Goal: Entertainment & Leisure: Consume media (video, audio)

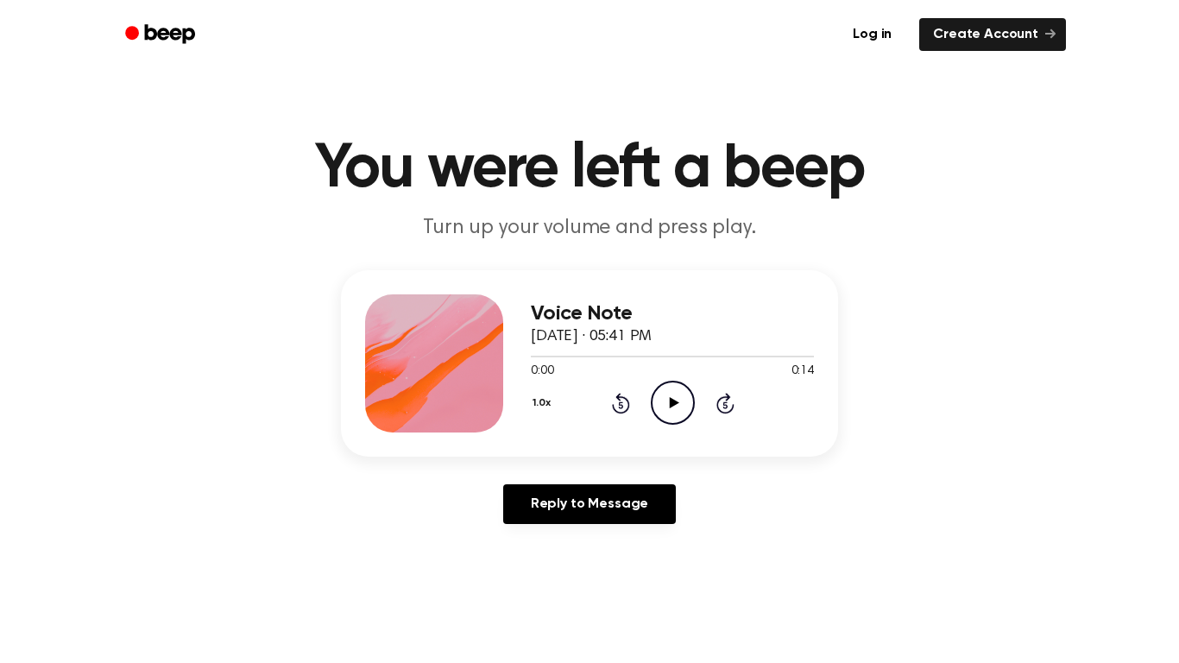
click at [681, 399] on icon "Play Audio" at bounding box center [673, 403] width 44 height 44
click at [609, 401] on div "1.0x Rewind 5 seconds Pause Audio Skip 5 seconds" at bounding box center [672, 403] width 283 height 44
click at [615, 406] on icon "Rewind 5 seconds" at bounding box center [620, 403] width 19 height 22
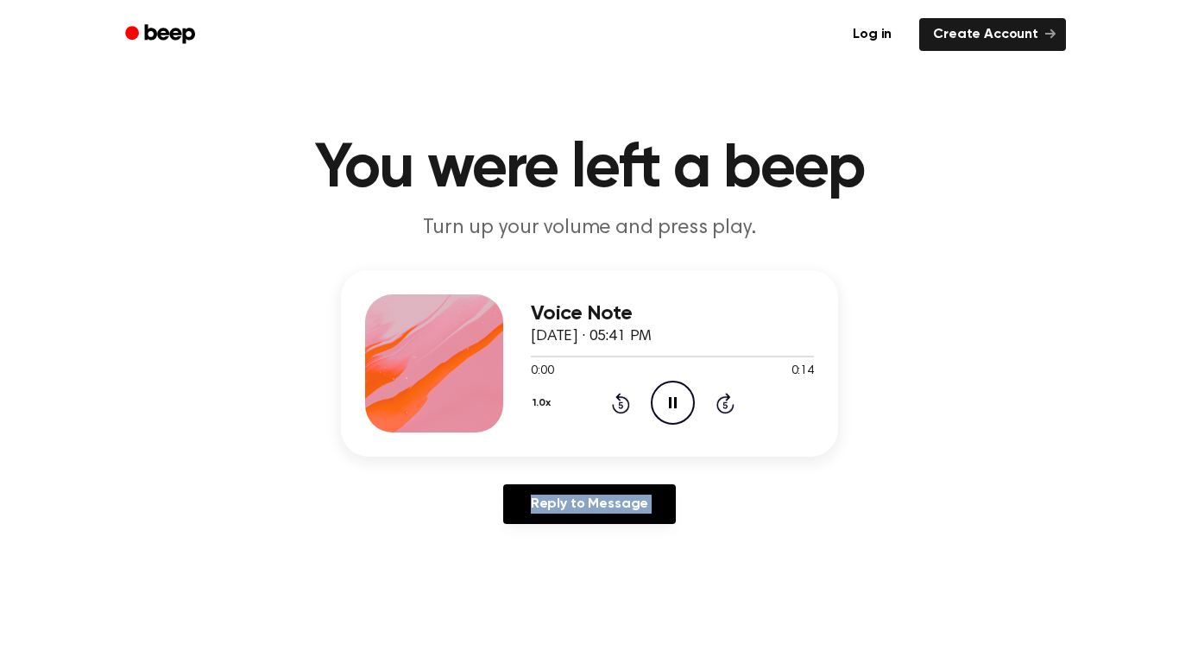
click at [615, 406] on icon "Rewind 5 seconds" at bounding box center [620, 403] width 19 height 22
click at [604, 473] on div at bounding box center [604, 473] width 0 height 0
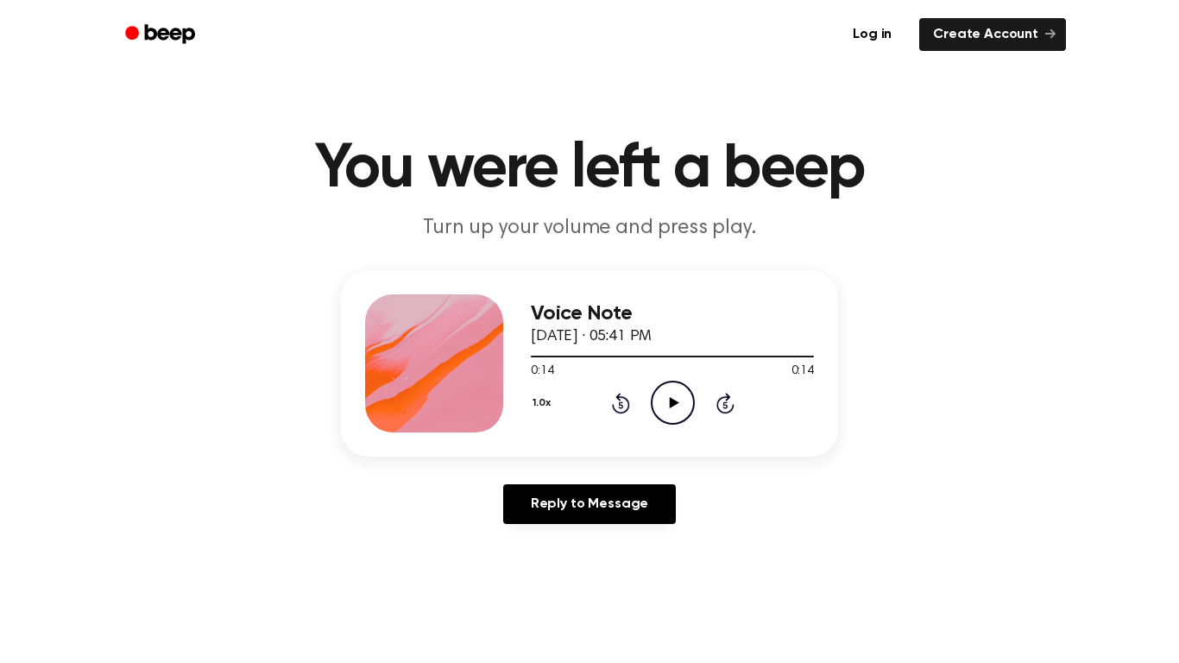
click at [408, 473] on div "Voice Note [DATE] · 05:41 PM 0:14 0:14 Your browser does not support the [objec…" at bounding box center [590, 404] width 1138 height 268
click at [666, 408] on icon "Play Audio" at bounding box center [673, 403] width 44 height 44
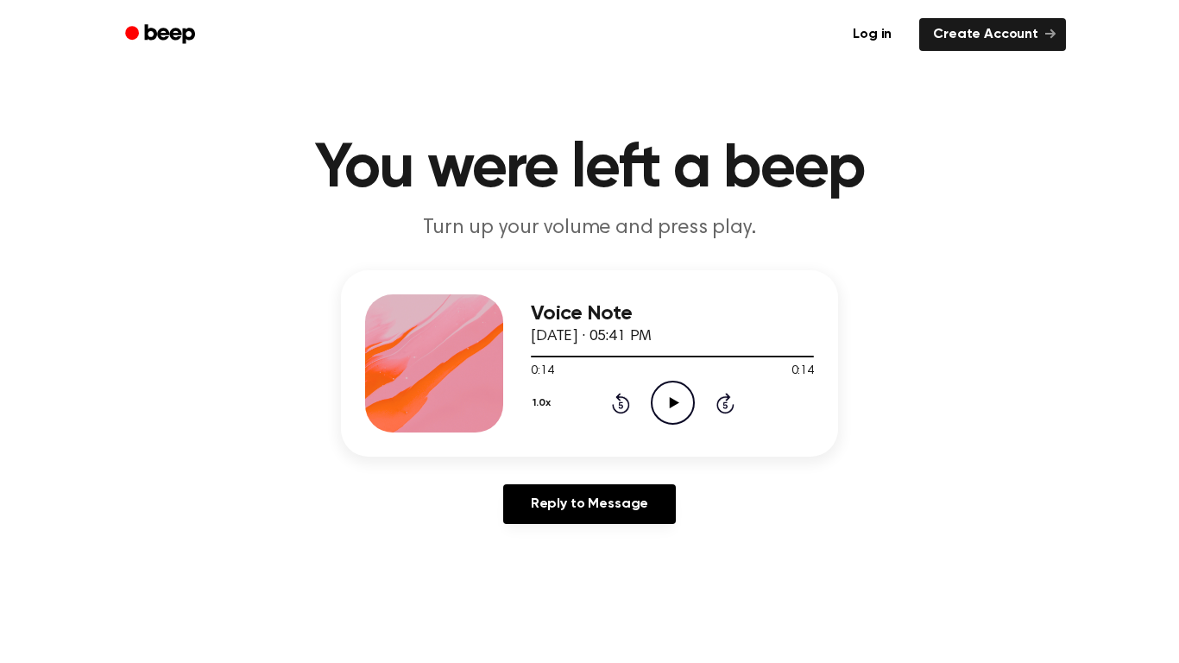
click at [667, 402] on icon "Play Audio" at bounding box center [673, 403] width 44 height 44
click at [629, 400] on icon "Rewind 5 seconds" at bounding box center [620, 403] width 19 height 22
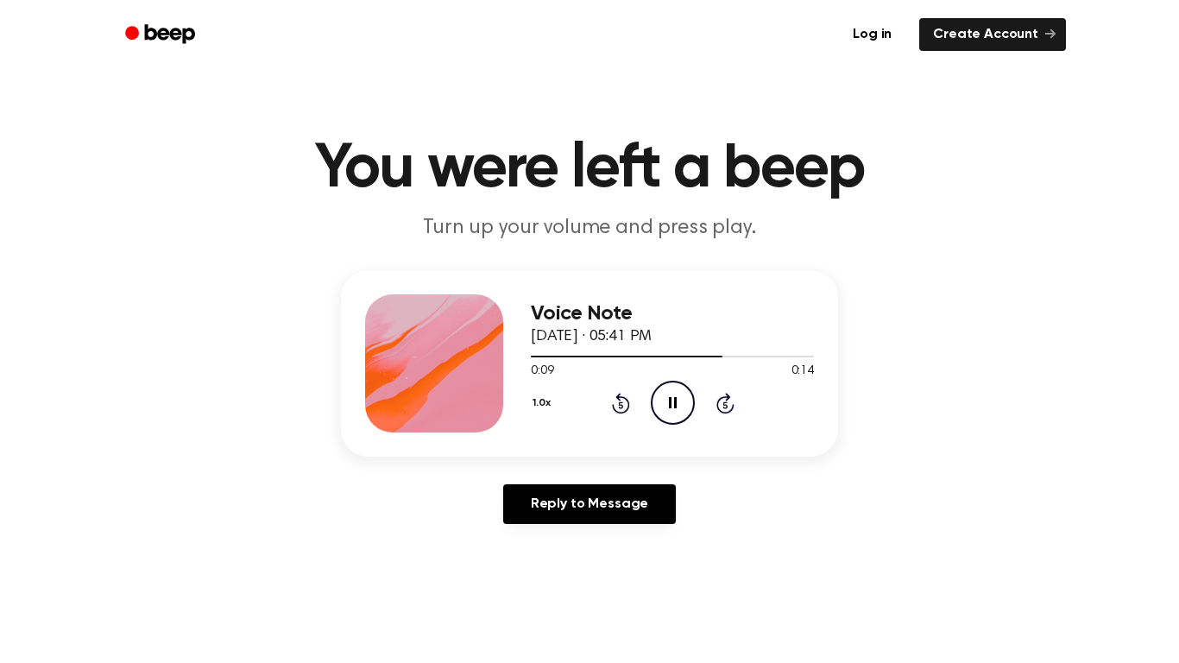
click at [629, 400] on icon "Rewind 5 seconds" at bounding box center [620, 403] width 19 height 22
click at [658, 410] on icon "Play Audio" at bounding box center [673, 403] width 44 height 44
click at [622, 404] on icon "Rewind 5 seconds" at bounding box center [620, 403] width 19 height 22
click at [622, 403] on icon "Rewind 5 seconds" at bounding box center [620, 403] width 19 height 22
click at [667, 405] on icon "Play Audio" at bounding box center [673, 403] width 44 height 44
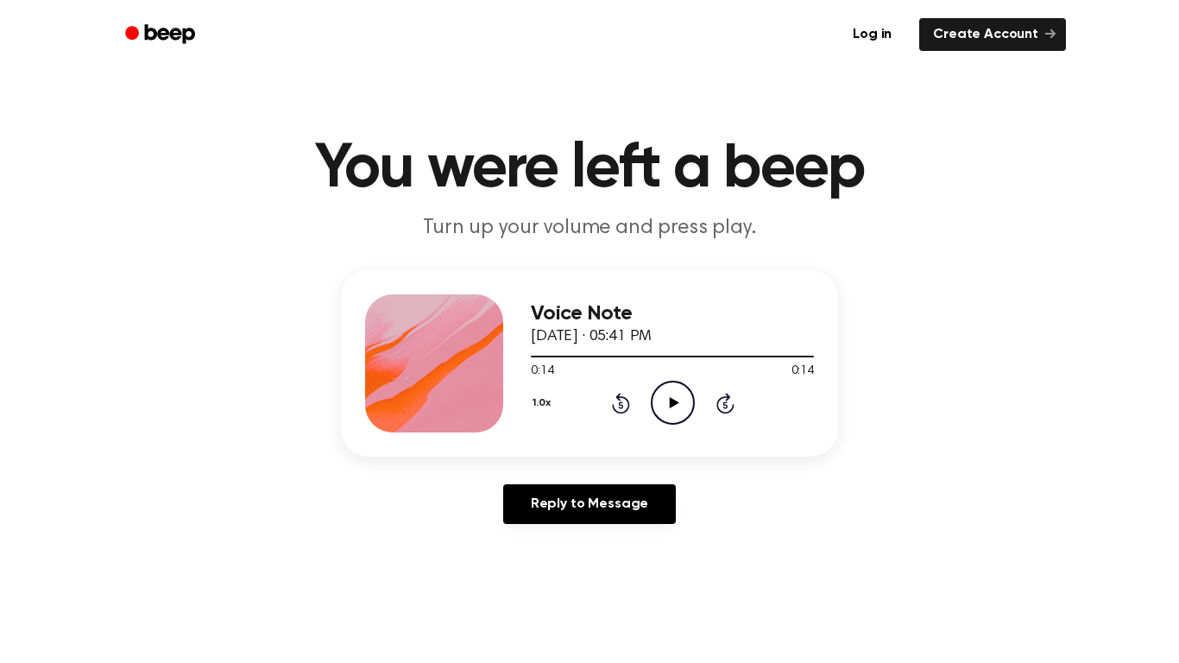
click at [667, 405] on icon "Play Audio" at bounding box center [673, 403] width 44 height 44
